Goal: Information Seeking & Learning: Learn about a topic

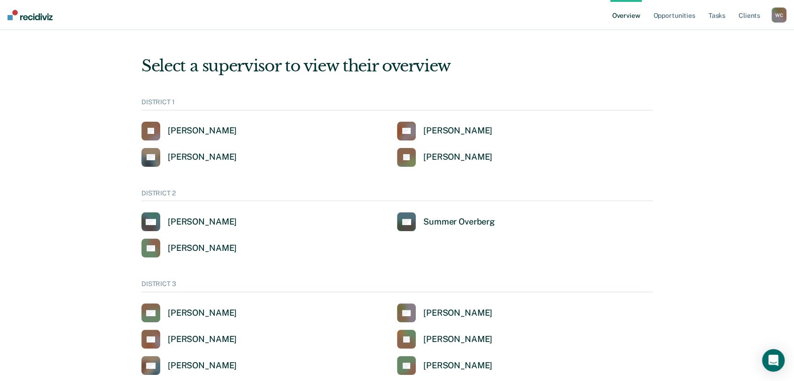
click at [776, 15] on div "W C" at bounding box center [779, 15] width 15 height 15
click at [720, 58] on link "Go to Operations" at bounding box center [741, 61] width 76 height 8
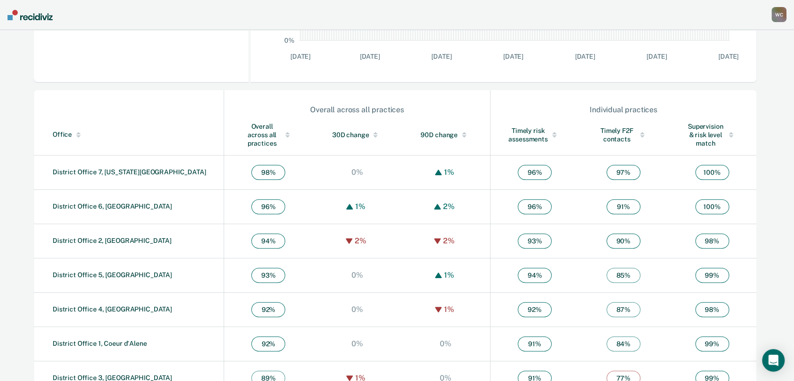
scroll to position [273, 0]
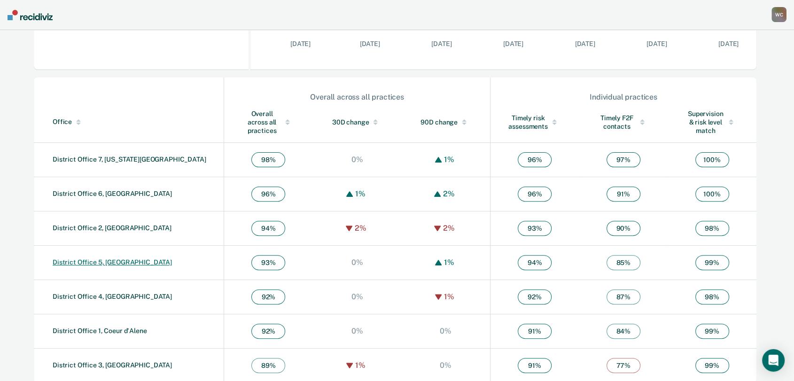
click at [123, 258] on link "District Office 5, [GEOGRAPHIC_DATA]" at bounding box center [112, 262] width 119 height 8
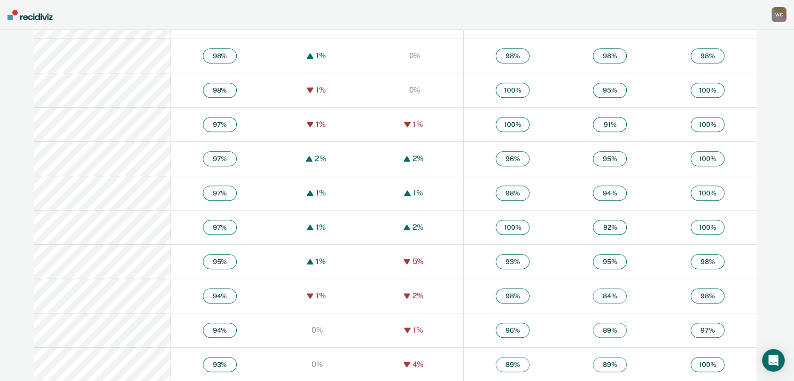
scroll to position [574, 0]
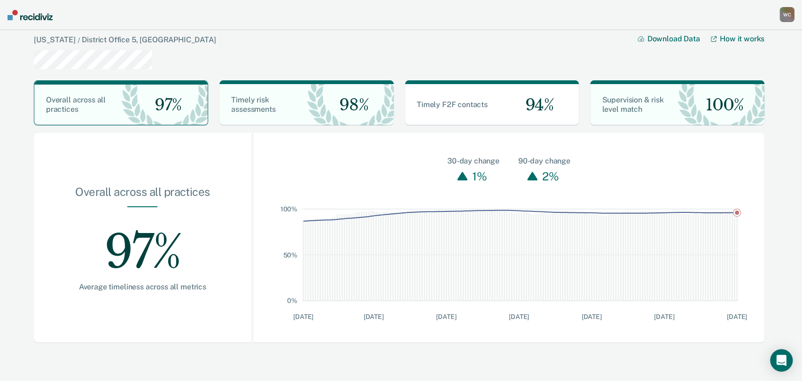
click at [784, 15] on div "W C" at bounding box center [787, 14] width 15 height 15
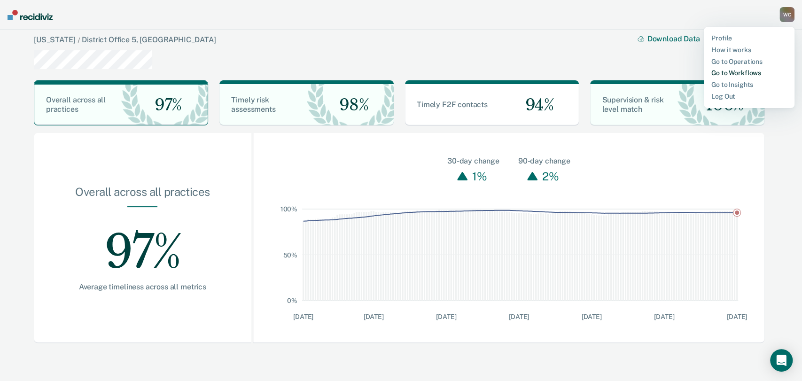
click at [728, 73] on link "Go to Workflows" at bounding box center [749, 73] width 76 height 8
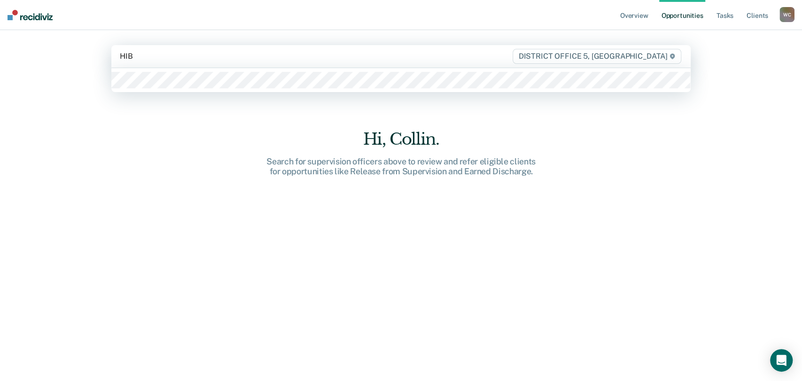
type input "HIBB"
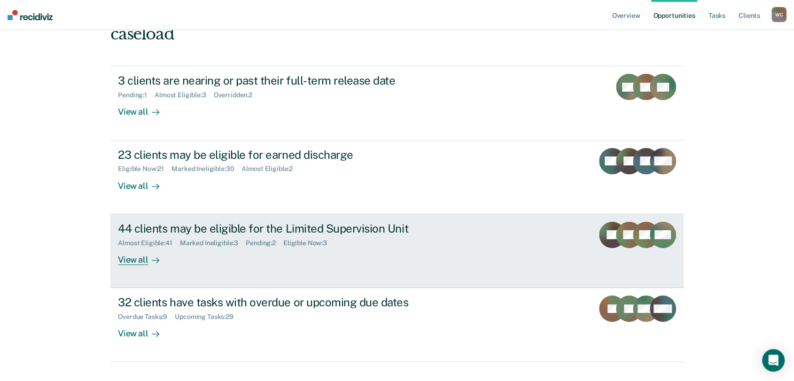
scroll to position [104, 0]
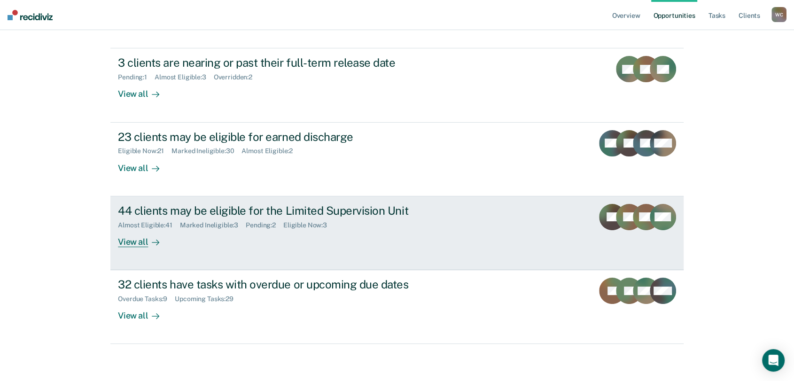
click at [124, 243] on div "View all" at bounding box center [144, 238] width 53 height 18
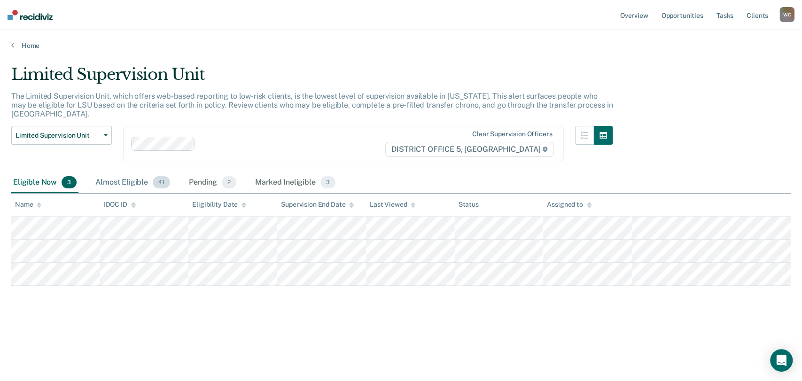
click at [134, 174] on div "Almost Eligible 41" at bounding box center [133, 182] width 78 height 21
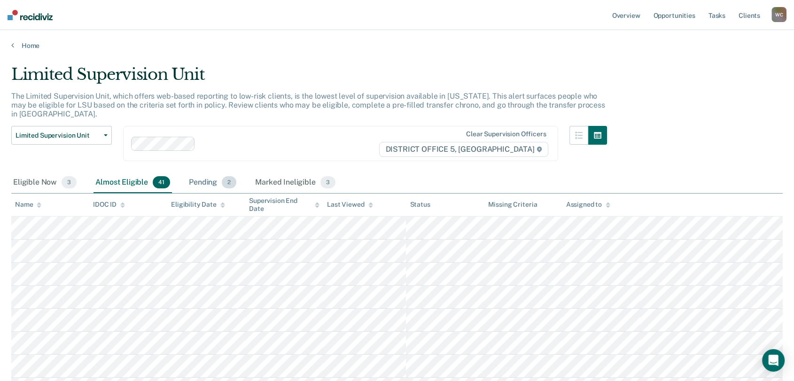
click at [199, 172] on div "Pending 2" at bounding box center [212, 182] width 51 height 21
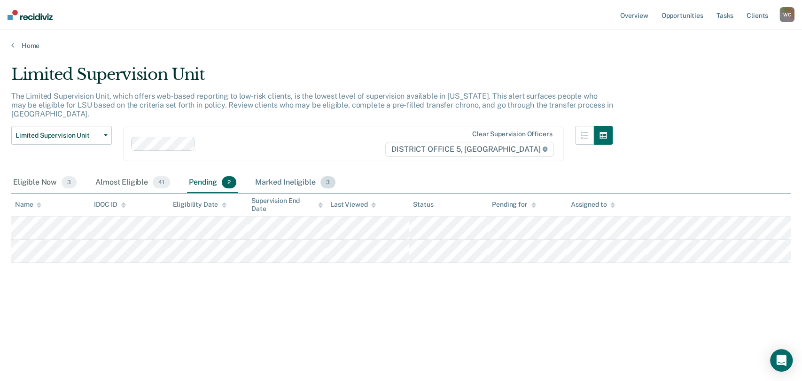
click at [271, 172] on div "Marked Ineligible 3" at bounding box center [295, 182] width 84 height 21
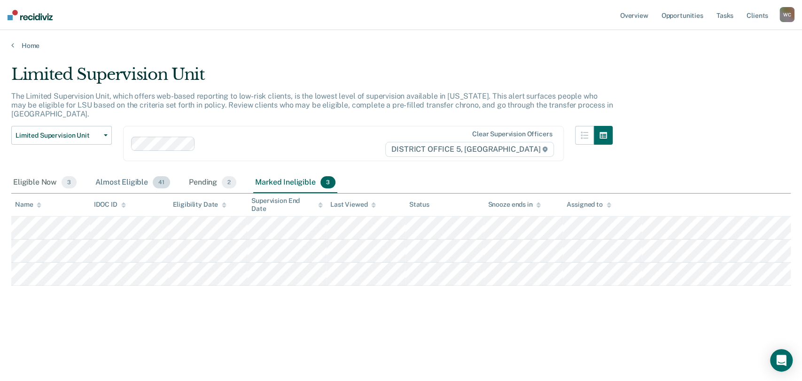
click at [128, 172] on div "Almost Eligible 41" at bounding box center [133, 182] width 78 height 21
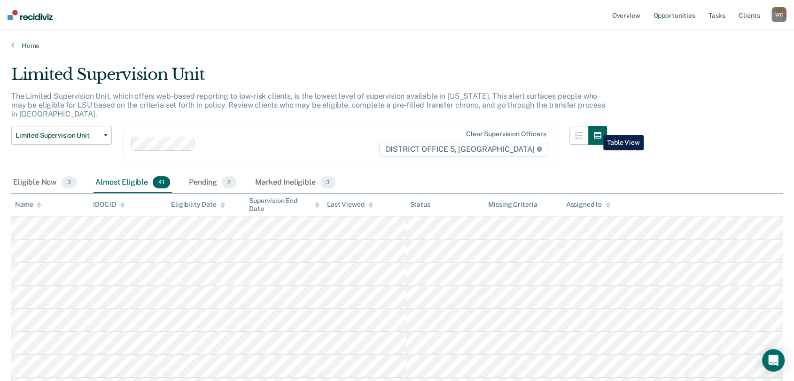
click at [596, 128] on button "button" at bounding box center [597, 135] width 19 height 19
click at [588, 128] on button "button" at bounding box center [579, 135] width 19 height 19
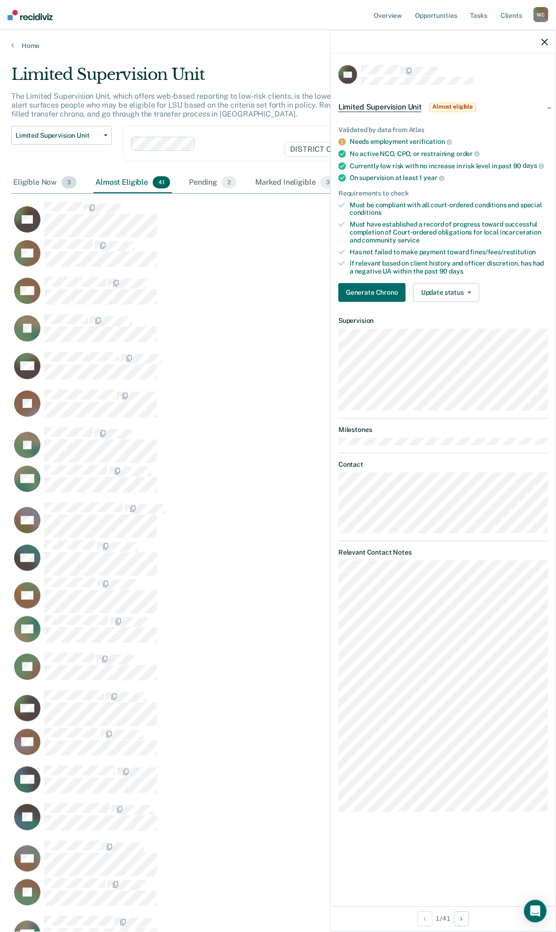
click at [46, 184] on div "Eligible Now 3" at bounding box center [44, 182] width 67 height 21
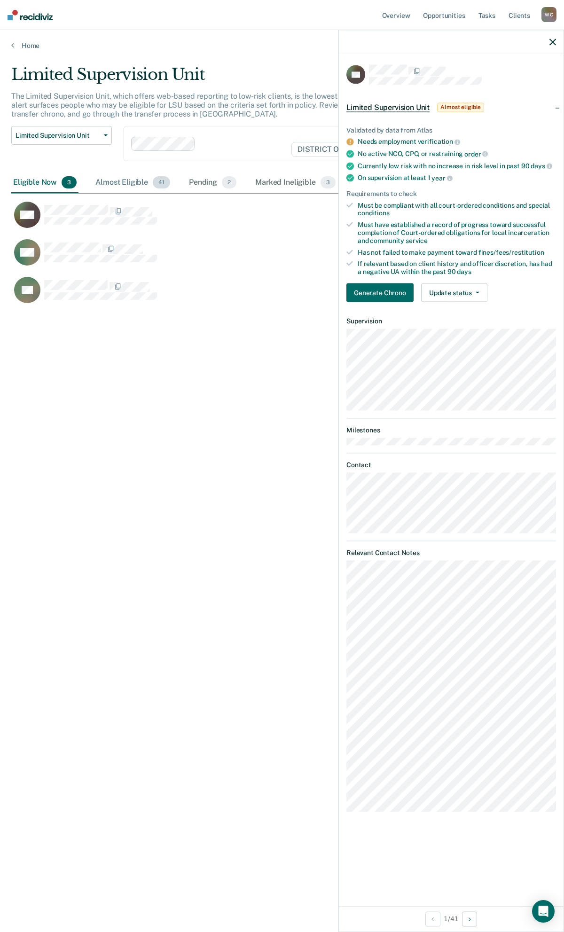
click at [133, 182] on div "Almost Eligible 41" at bounding box center [133, 182] width 78 height 21
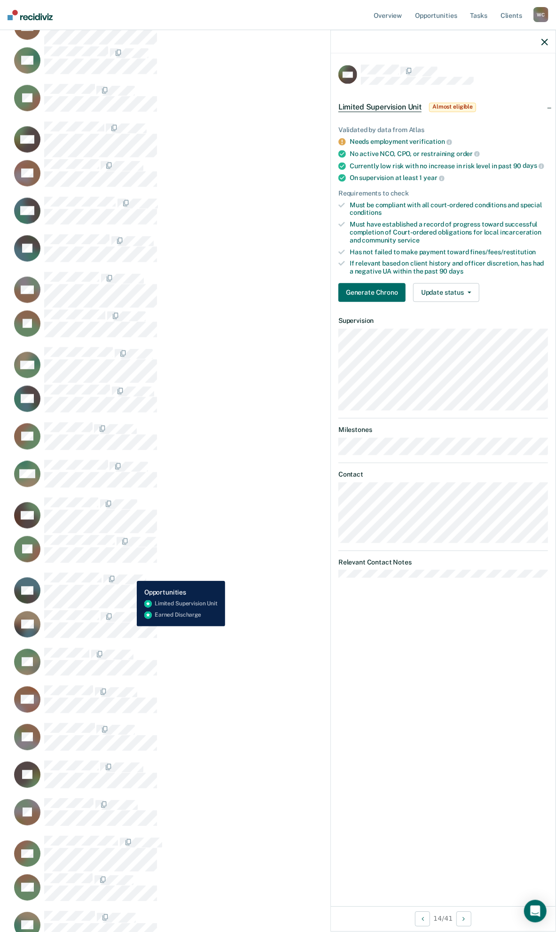
scroll to position [574, 0]
